Goal: Information Seeking & Learning: Learn about a topic

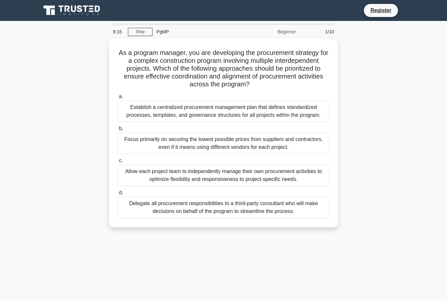
click at [264, 116] on div "Establish a centralized procurement management plan that defines standardized p…" at bounding box center [223, 111] width 212 height 22
click at [117, 99] on input "a. Establish a centralized procurement management plan that defines standardize…" at bounding box center [117, 96] width 0 height 4
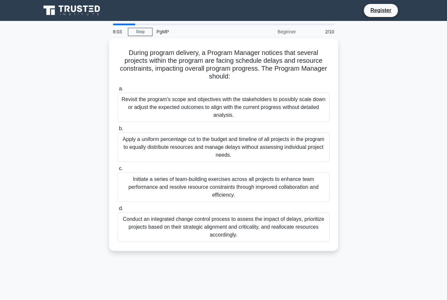
click at [310, 183] on div "Initiate a series of team-building exercises across all projects to enhance tea…" at bounding box center [223, 186] width 212 height 29
click at [117, 171] on input "c. Initiate a series of team-building exercises across all projects to enhance …" at bounding box center [117, 168] width 0 height 4
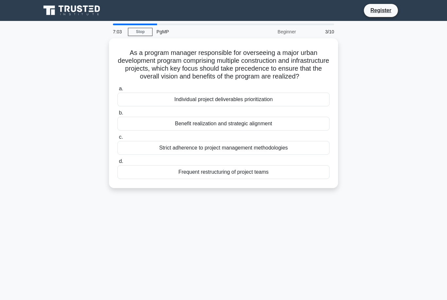
click at [256, 154] on div "Strict adherence to project management methodologies" at bounding box center [223, 148] width 212 height 14
click at [117, 139] on input "c. Strict adherence to project management methodologies" at bounding box center [117, 137] width 0 height 4
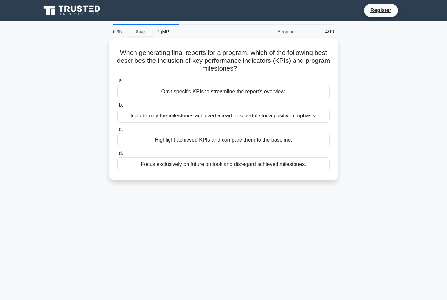
click at [277, 145] on div "Highlight achieved KPIs and compare them to the baseline." at bounding box center [223, 140] width 212 height 14
click at [117, 131] on input "c. Highlight achieved KPIs and compare them to the baseline." at bounding box center [117, 129] width 0 height 4
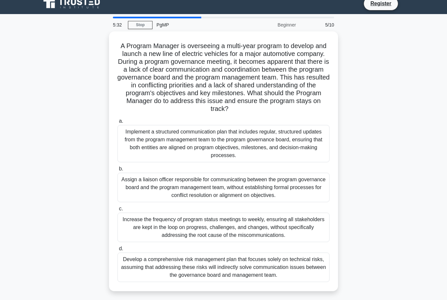
scroll to position [6, 0]
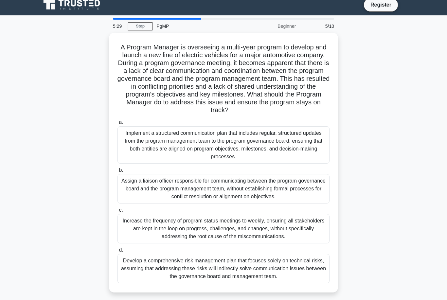
click at [159, 159] on div "Implement a structured communication plan that includes regular, structured upd…" at bounding box center [223, 144] width 212 height 37
click at [117, 125] on input "a. Implement a structured communication plan that includes regular, structured …" at bounding box center [117, 122] width 0 height 4
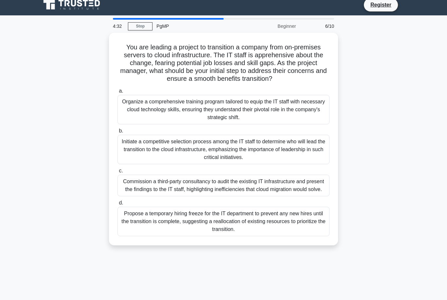
click at [168, 111] on div "Organize a comprehensive training program tailored to equip the IT staff with n…" at bounding box center [223, 109] width 212 height 29
click at [117, 93] on input "a. Organize a comprehensive training program tailored to equip the IT staff wit…" at bounding box center [117, 91] width 0 height 4
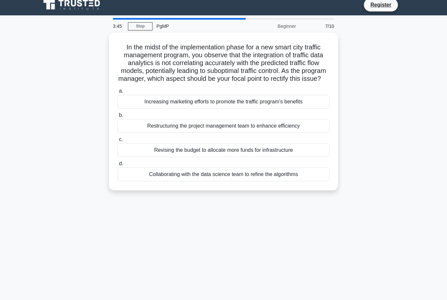
click at [228, 179] on div "Collaborating with the data science team to refine the algorithms" at bounding box center [223, 174] width 212 height 14
click at [117, 166] on input "d. Collaborating with the data science team to refine the algorithms" at bounding box center [117, 164] width 0 height 4
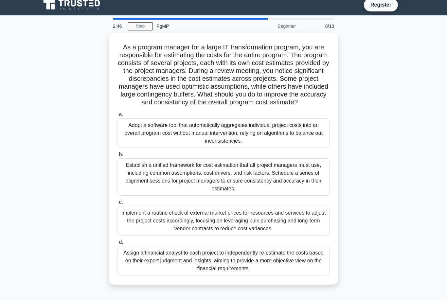
click at [234, 187] on div "Establish a unified framework for cost estimation that all project managers mus…" at bounding box center [223, 176] width 212 height 37
click at [117, 157] on input "b. Establish a unified framework for cost estimation that all project managers …" at bounding box center [117, 154] width 0 height 4
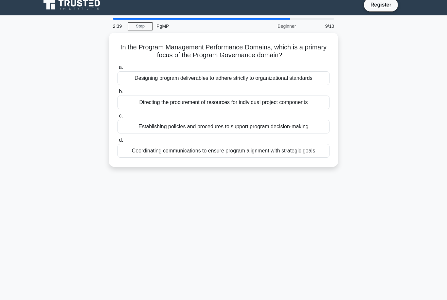
click at [358, 300] on div "2:39 Stop PgMP Beginner 9/10 In the Program Management Performance Domains, whi…" at bounding box center [223, 181] width 373 height 327
click at [295, 75] on div "Designing program deliverables to adhere strictly to organizational standards" at bounding box center [223, 78] width 212 height 14
click at [117, 70] on input "a. Designing program deliverables to adhere strictly to organizational standards" at bounding box center [117, 67] width 0 height 4
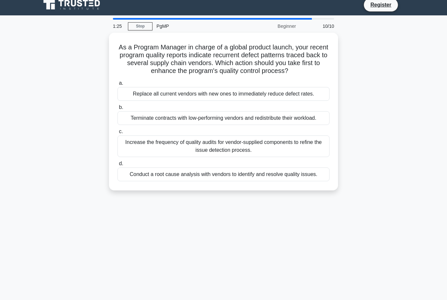
click at [294, 181] on div "Conduct a root cause analysis with vendors to identify and resolve quality issu…" at bounding box center [223, 174] width 212 height 14
click at [117, 166] on input "d. Conduct a root cause analysis with vendors to identify and resolve quality i…" at bounding box center [117, 164] width 0 height 4
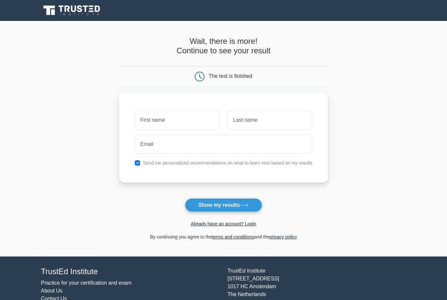
click at [185, 115] on input "text" at bounding box center [177, 120] width 85 height 19
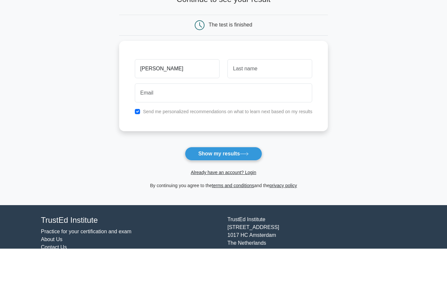
type input "[PERSON_NAME]"
click at [266, 111] on input "text" at bounding box center [269, 120] width 85 height 19
type input "Riaz"
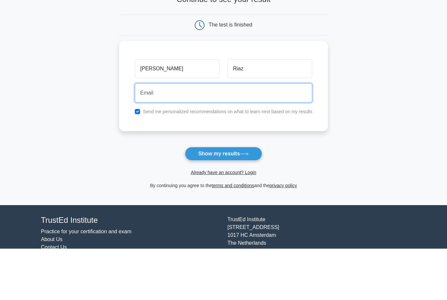
click at [187, 135] on input "email" at bounding box center [224, 144] width 178 height 19
type input "mriaz775@gmail.com"
click at [223, 198] on button "Show my results" at bounding box center [223, 205] width 77 height 14
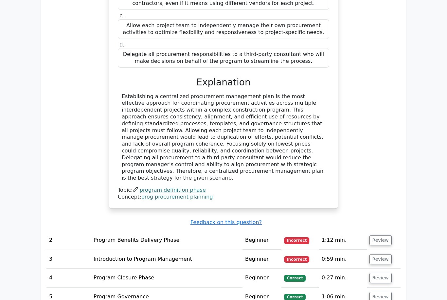
scroll to position [716, 0]
click at [384, 235] on button "Review" at bounding box center [380, 240] width 22 height 10
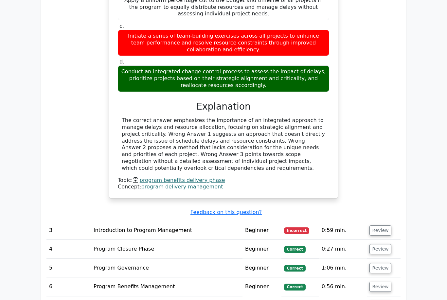
scroll to position [1061, 0]
click at [380, 225] on button "Review" at bounding box center [380, 230] width 22 height 10
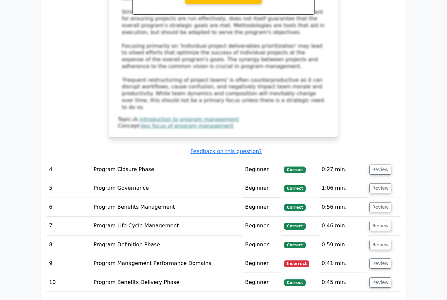
scroll to position [1518, 0]
click at [289, 254] on td "Incorrect" at bounding box center [299, 263] width 37 height 19
click at [310, 254] on td "Incorrect" at bounding box center [299, 263] width 37 height 19
click at [304, 260] on span "Incorrect" at bounding box center [296, 263] width 25 height 7
click at [382, 258] on button "Review" at bounding box center [380, 263] width 22 height 10
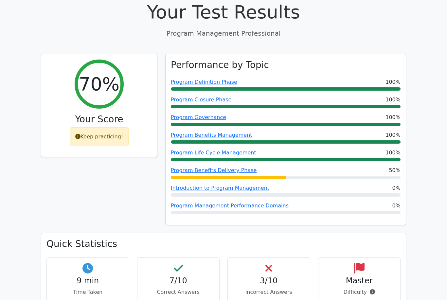
scroll to position [229, 0]
click at [94, 127] on div "Keep practicing!" at bounding box center [99, 136] width 59 height 19
click at [88, 127] on div "Keep practicing!" at bounding box center [99, 136] width 59 height 19
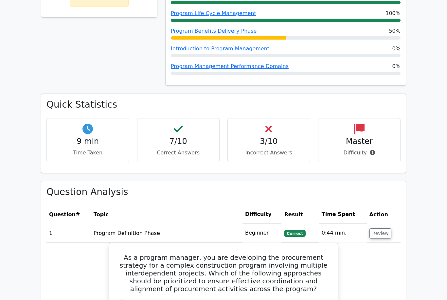
scroll to position [364, 0]
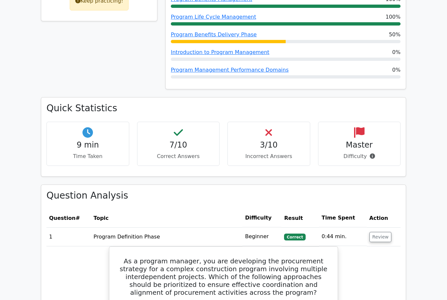
click at [375, 152] on p "Difficulty" at bounding box center [359, 156] width 72 height 8
click at [371, 153] on icon at bounding box center [371, 155] width 5 height 5
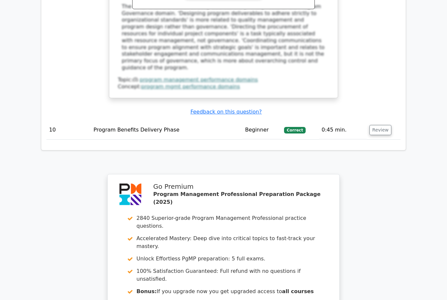
scroll to position [2025, 0]
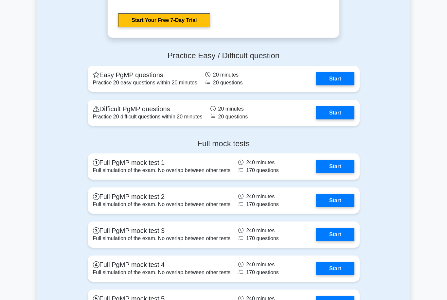
scroll to position [1033, 0]
click at [347, 85] on link "Start" at bounding box center [335, 78] width 38 height 13
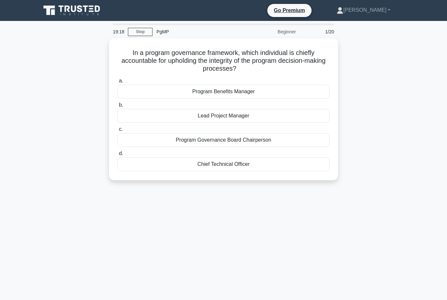
click at [300, 139] on div "Program Governance Board Chairperson" at bounding box center [223, 140] width 212 height 14
click at [117, 131] on input "c. Program Governance Board Chairperson" at bounding box center [117, 129] width 0 height 4
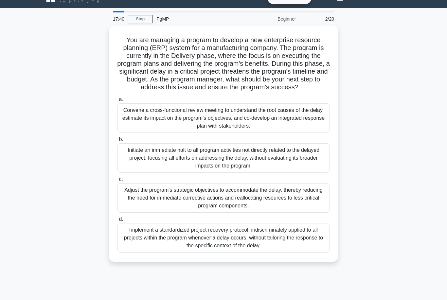
scroll to position [15, 0]
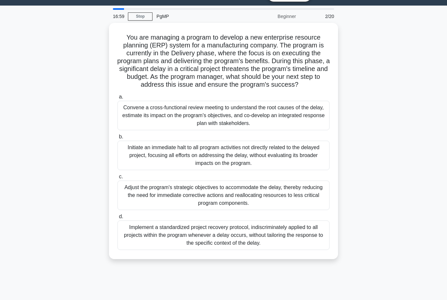
click at [309, 123] on div "Convene a cross-functional review meeting to understand the root causes of the …" at bounding box center [223, 115] width 212 height 29
click at [117, 99] on input "a. Convene a cross-functional review meeting to understand the root causes of t…" at bounding box center [117, 97] width 0 height 4
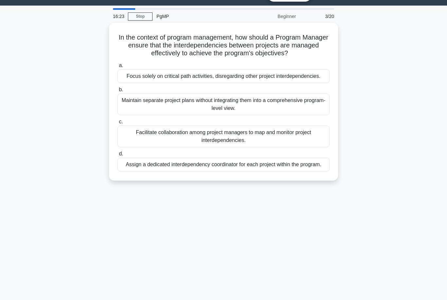
click at [310, 138] on div "Facilitate collaboration among project managers to map and monitor project inte…" at bounding box center [223, 137] width 212 height 22
click at [117, 124] on input "c. Facilitate collaboration among project managers to map and monitor project i…" at bounding box center [117, 122] width 0 height 4
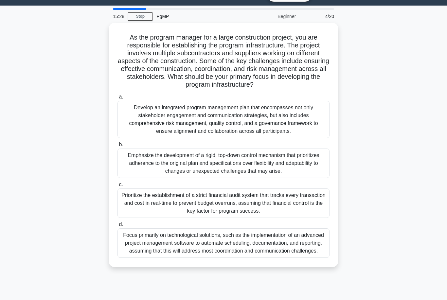
click at [313, 128] on div "Develop an integrated program management plan that encompasses not only stakeho…" at bounding box center [223, 119] width 212 height 37
click at [117, 99] on input "a. Develop an integrated program management plan that encompasses not only stak…" at bounding box center [117, 97] width 0 height 4
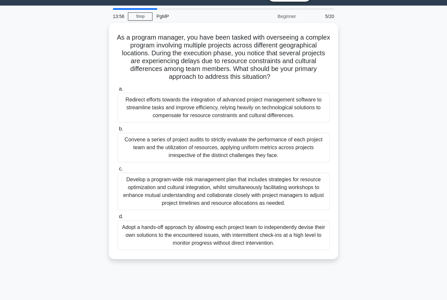
click at [310, 207] on div "Develop a program-wide risk management plan that includes strategies for resour…" at bounding box center [223, 191] width 212 height 37
click at [117, 171] on input "c. Develop a program-wide risk management plan that includes strategies for res…" at bounding box center [117, 169] width 0 height 4
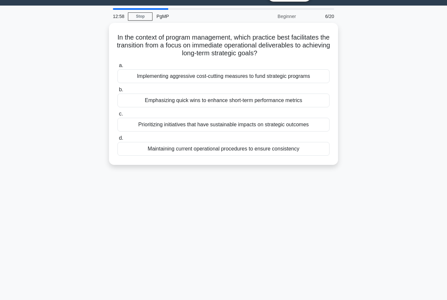
click at [321, 121] on div "Prioritizing initiatives that have sustainable impacts on strategic outcomes" at bounding box center [223, 125] width 212 height 14
click at [117, 116] on input "c. Prioritizing initiatives that have sustainable impacts on strategic outcomes" at bounding box center [117, 114] width 0 height 4
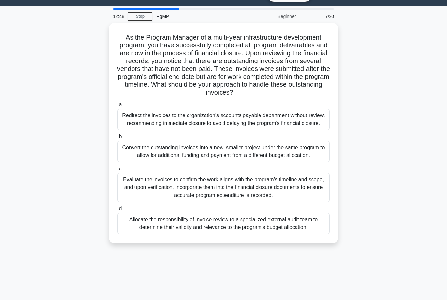
click at [144, 16] on link "Stop" at bounding box center [140, 16] width 25 height 8
